Goal: Check status: Check status

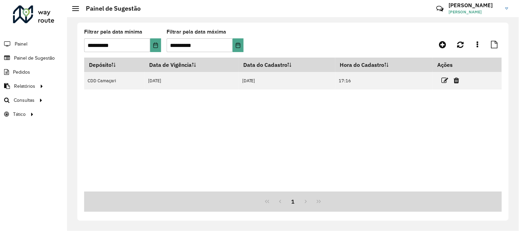
click at [449, 81] on icon at bounding box center [445, 80] width 7 height 7
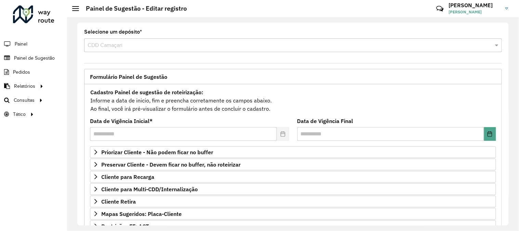
scroll to position [111, 0]
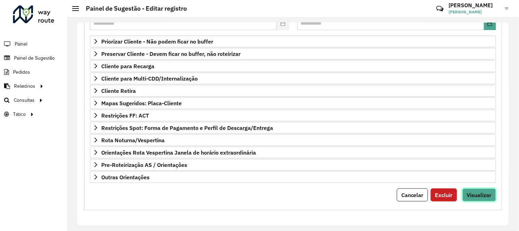
click at [482, 192] on span "Visualizar" at bounding box center [479, 194] width 25 height 7
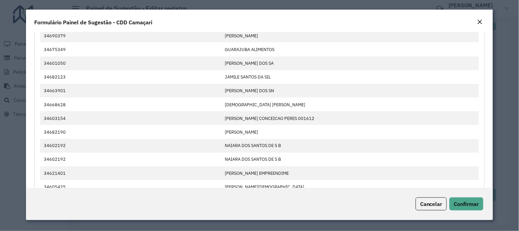
scroll to position [383, 0]
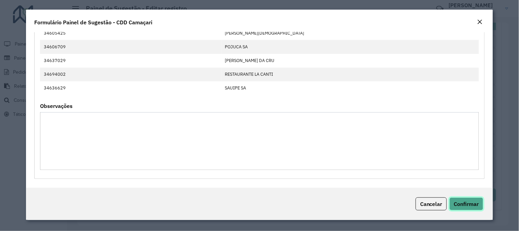
click at [470, 206] on span "Confirmar" at bounding box center [466, 203] width 25 height 7
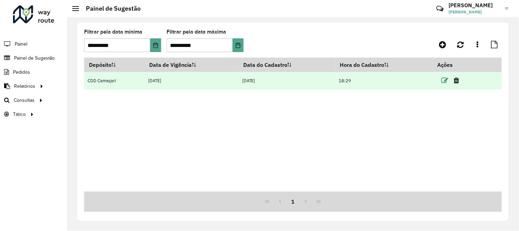
click at [445, 81] on icon at bounding box center [445, 80] width 7 height 7
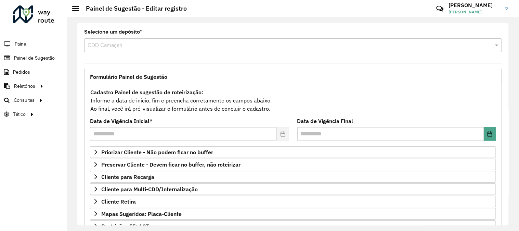
scroll to position [111, 0]
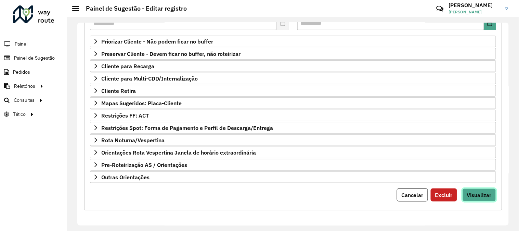
click at [475, 192] on span "Visualizar" at bounding box center [479, 194] width 25 height 7
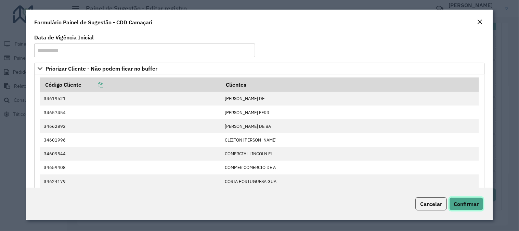
click at [466, 204] on span "Confirmar" at bounding box center [466, 203] width 25 height 7
